Goal: Information Seeking & Learning: Learn about a topic

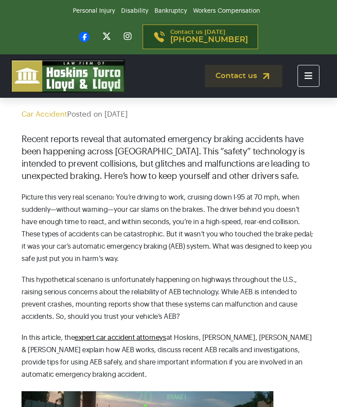
scroll to position [111, 0]
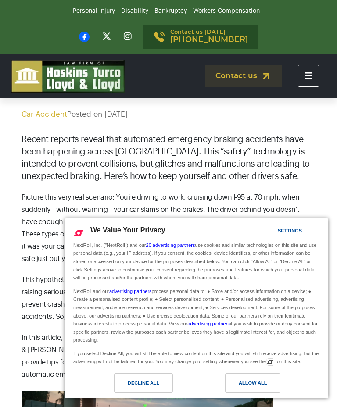
click at [133, 379] on div "Decline All" at bounding box center [144, 383] width 32 height 10
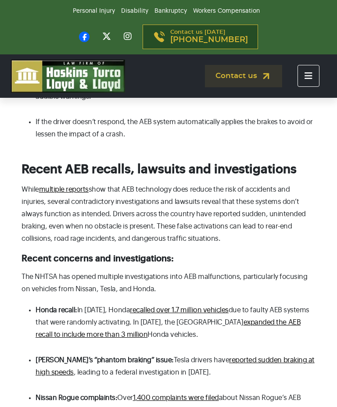
scroll to position [721, 0]
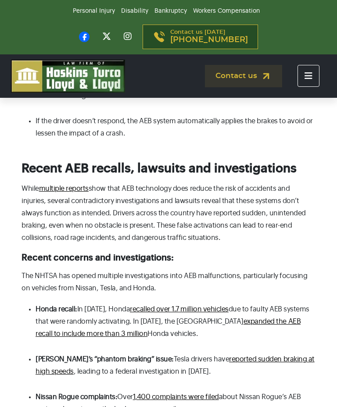
click at [86, 337] on link "expanded the AEB recall to include more than 3 million" at bounding box center [168, 327] width 265 height 19
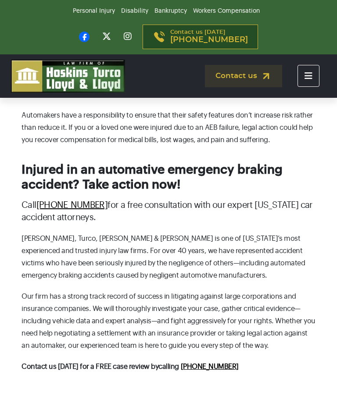
scroll to position [1736, 0]
